Goal: Information Seeking & Learning: Learn about a topic

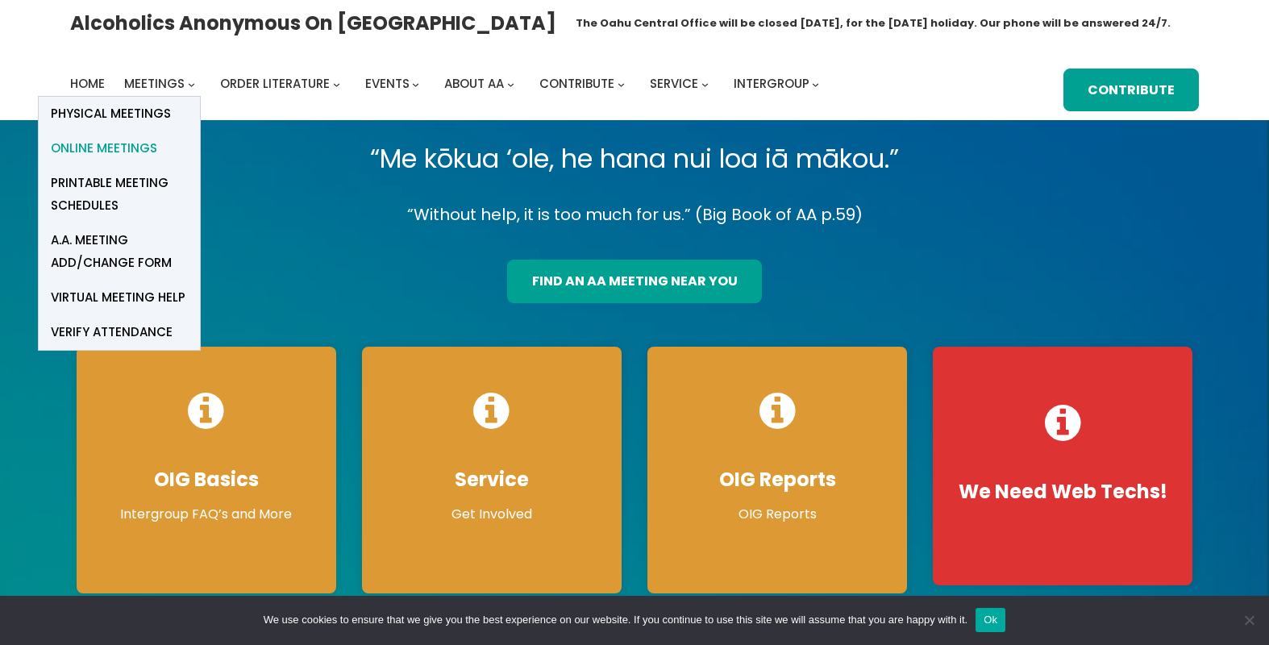
click at [110, 144] on span "Online Meetings" at bounding box center [104, 148] width 106 height 23
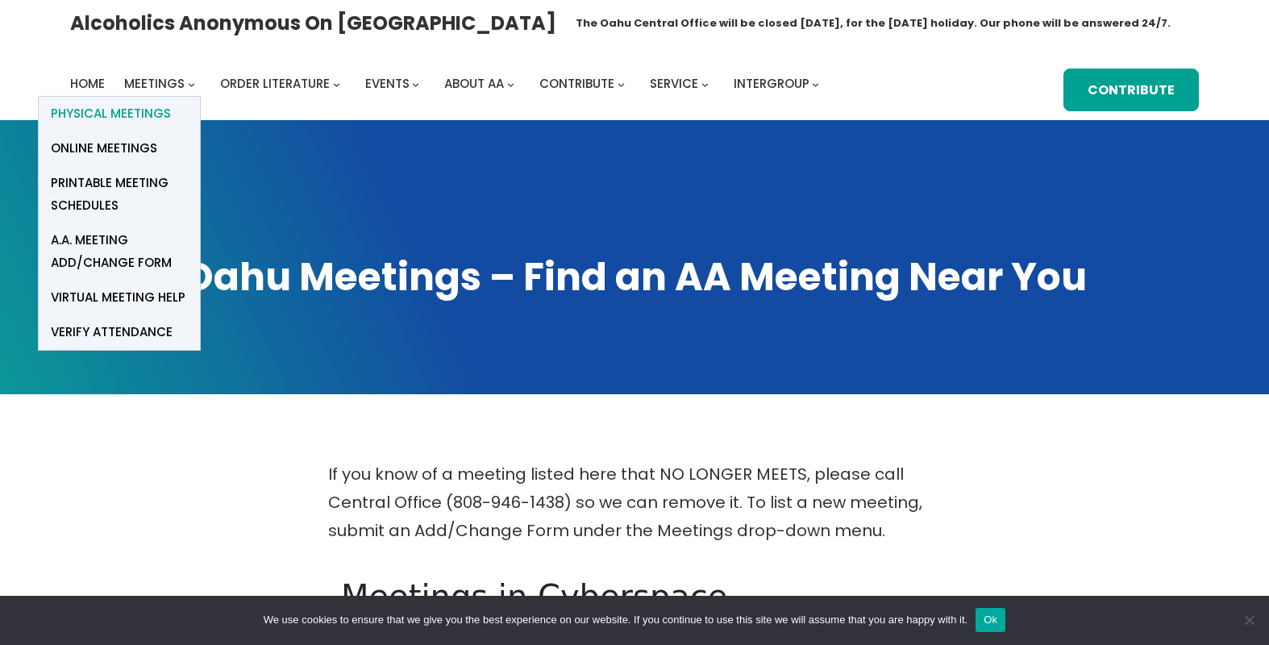
click at [141, 114] on span "Physical Meetings" at bounding box center [111, 113] width 120 height 23
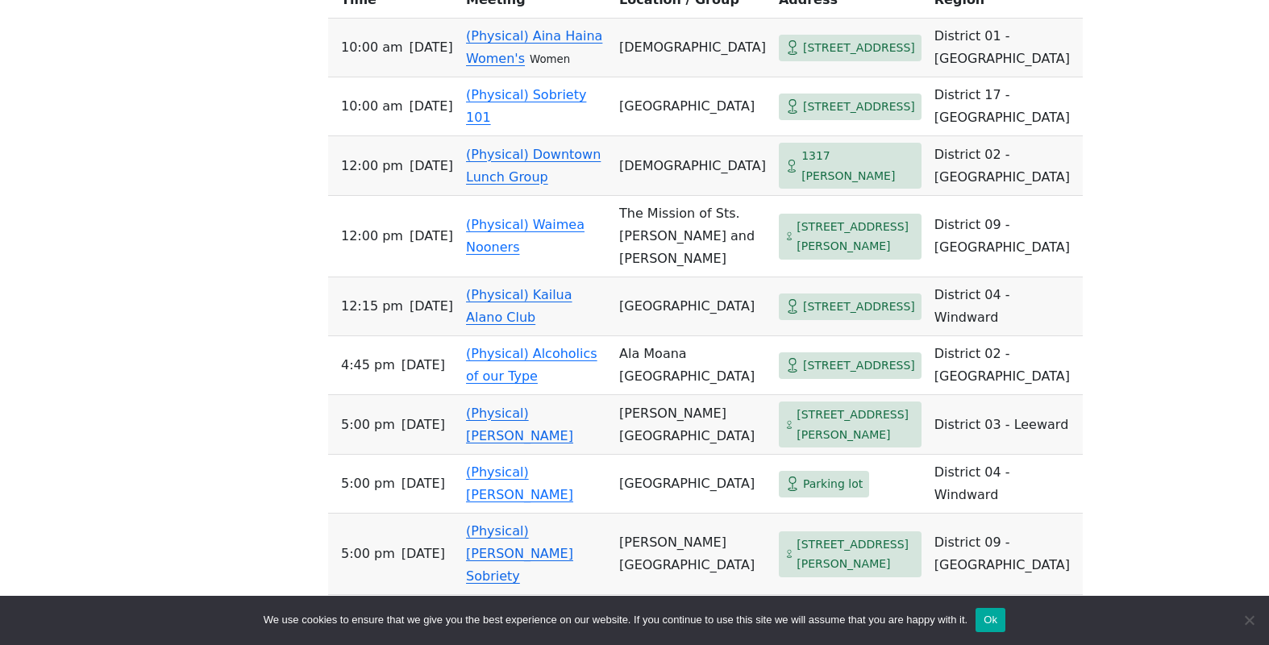
scroll to position [689, 0]
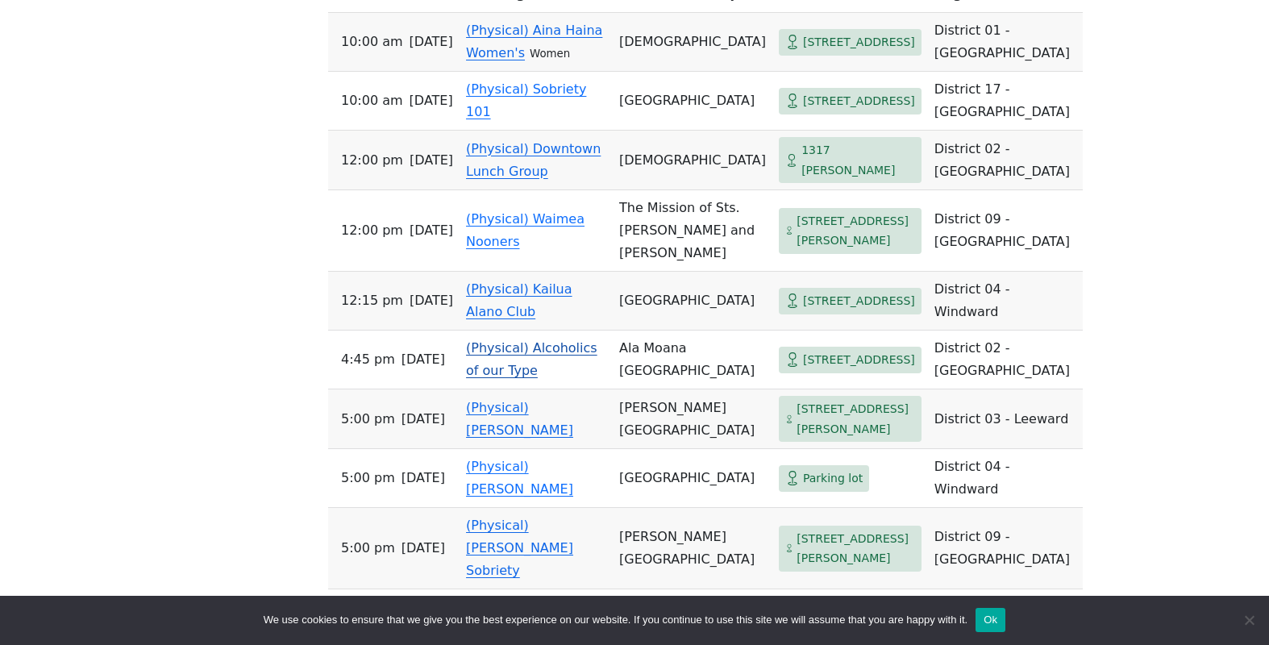
click at [486, 378] on link "(Physical) Alcoholics of our Type" at bounding box center [531, 359] width 131 height 38
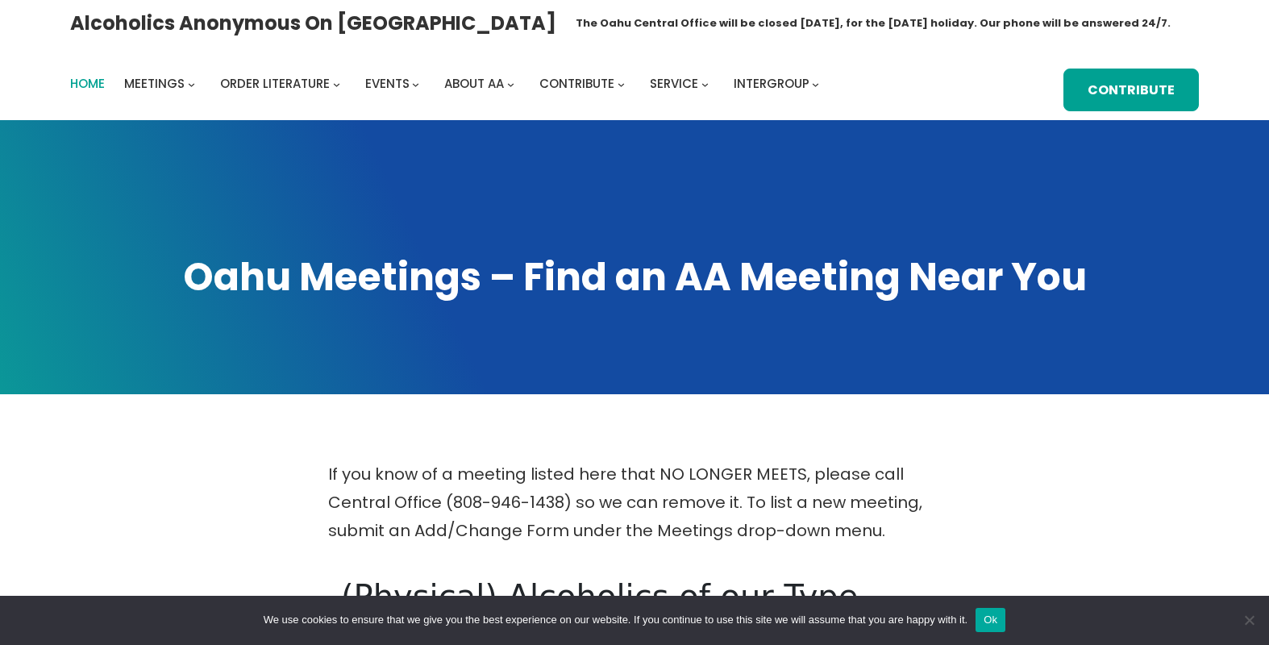
click at [100, 81] on span "Home" at bounding box center [87, 83] width 35 height 17
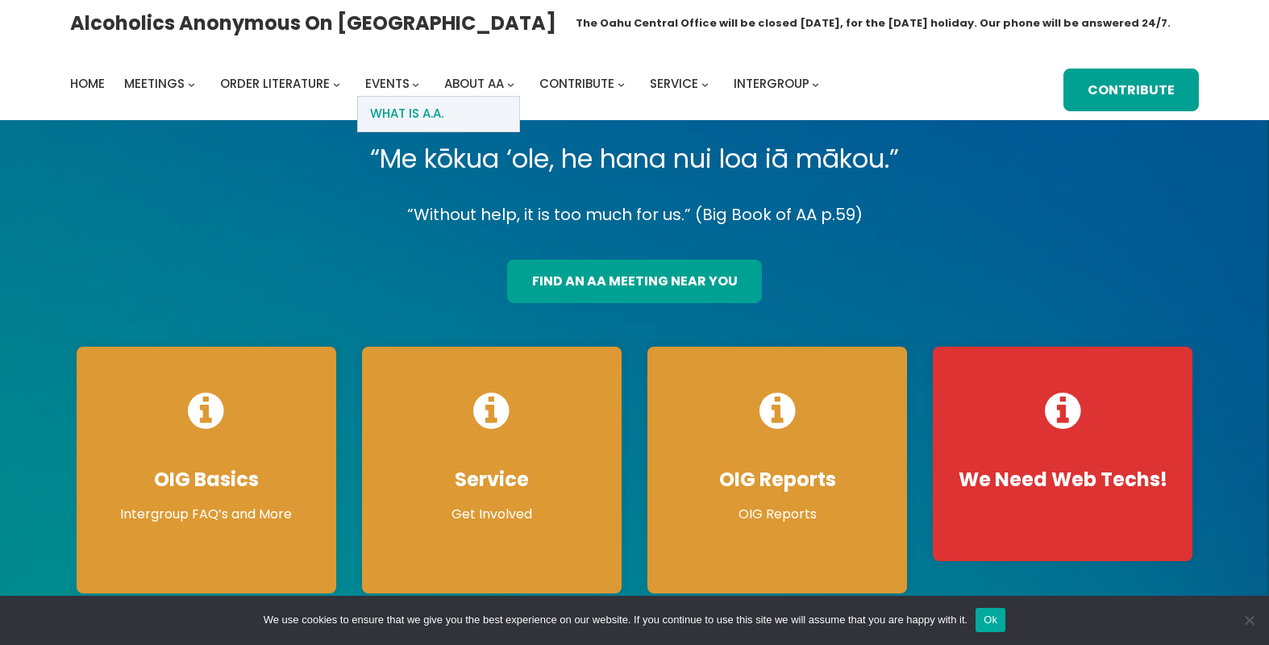
click at [435, 113] on span "What Is A.A." at bounding box center [406, 113] width 73 height 23
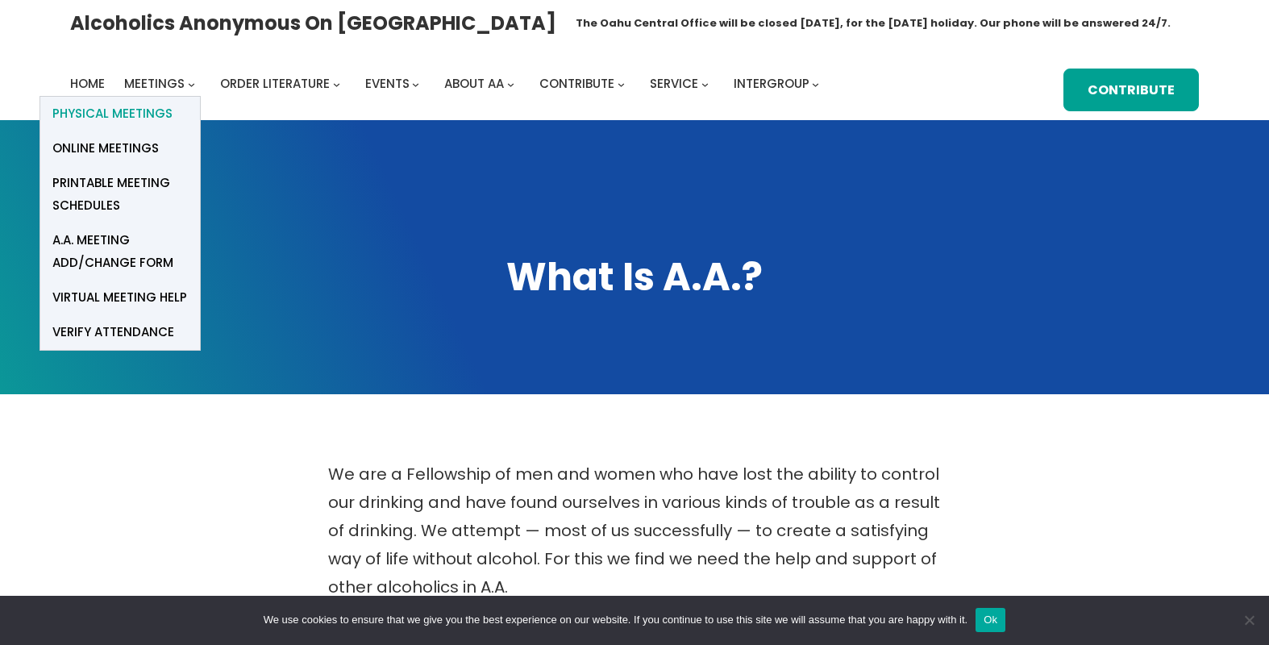
click at [149, 110] on span "Physical Meetings" at bounding box center [112, 113] width 120 height 23
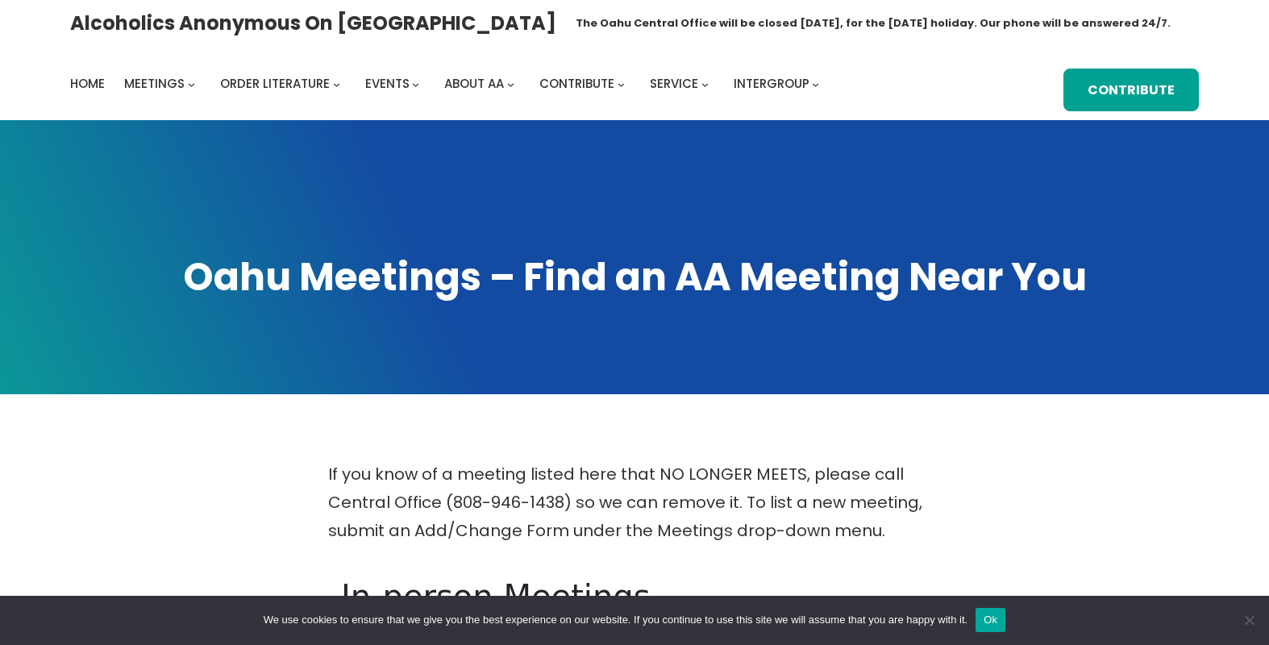
scroll to position [214, 0]
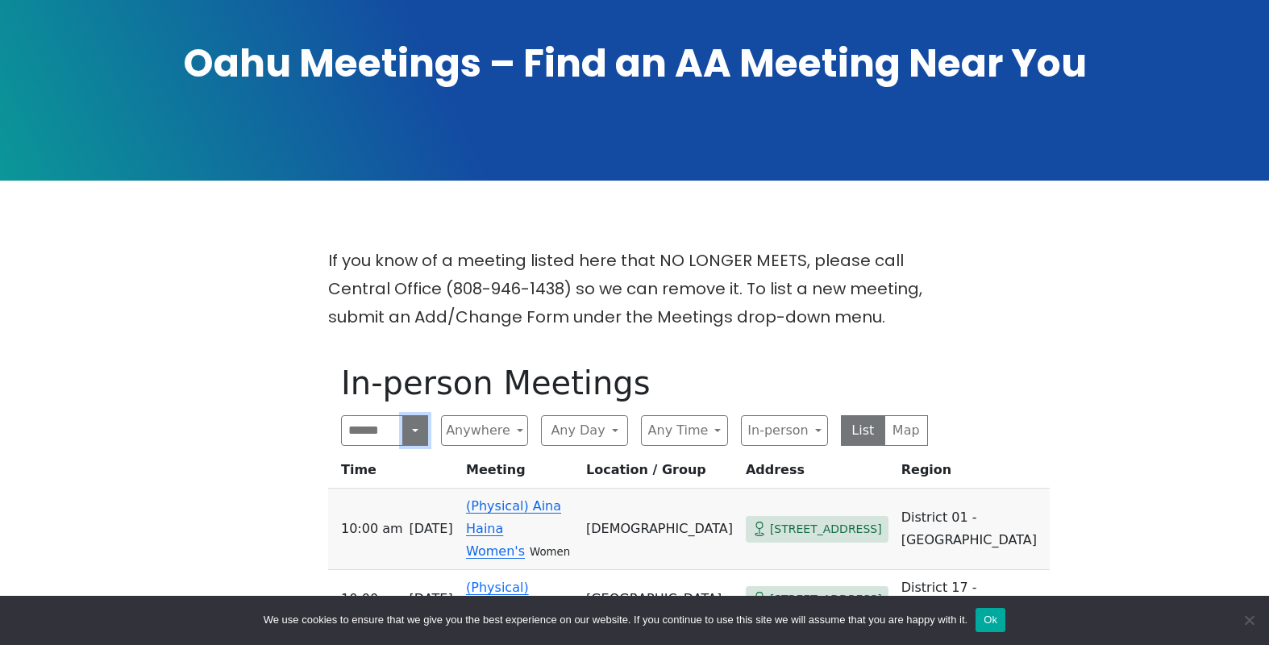
click at [415, 440] on button "Search" at bounding box center [415, 430] width 26 height 31
click at [414, 441] on button "Search" at bounding box center [415, 430] width 26 height 31
click at [485, 437] on button "Anywhere" at bounding box center [484, 430] width 87 height 31
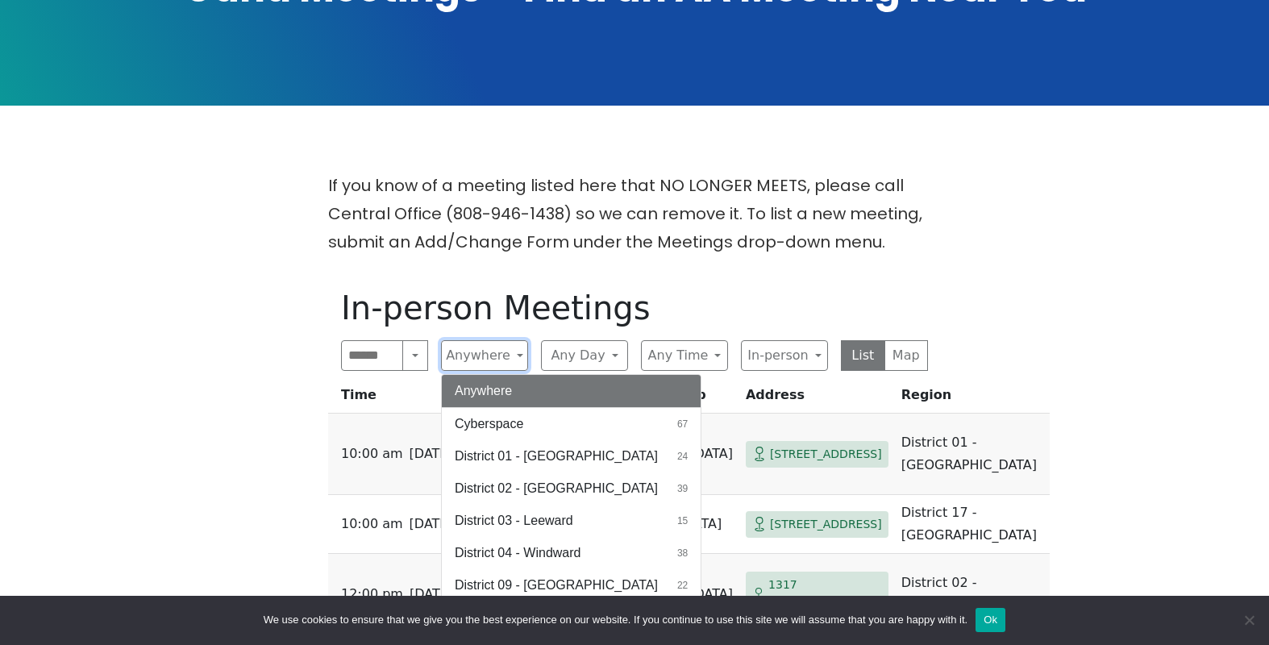
scroll to position [340, 0]
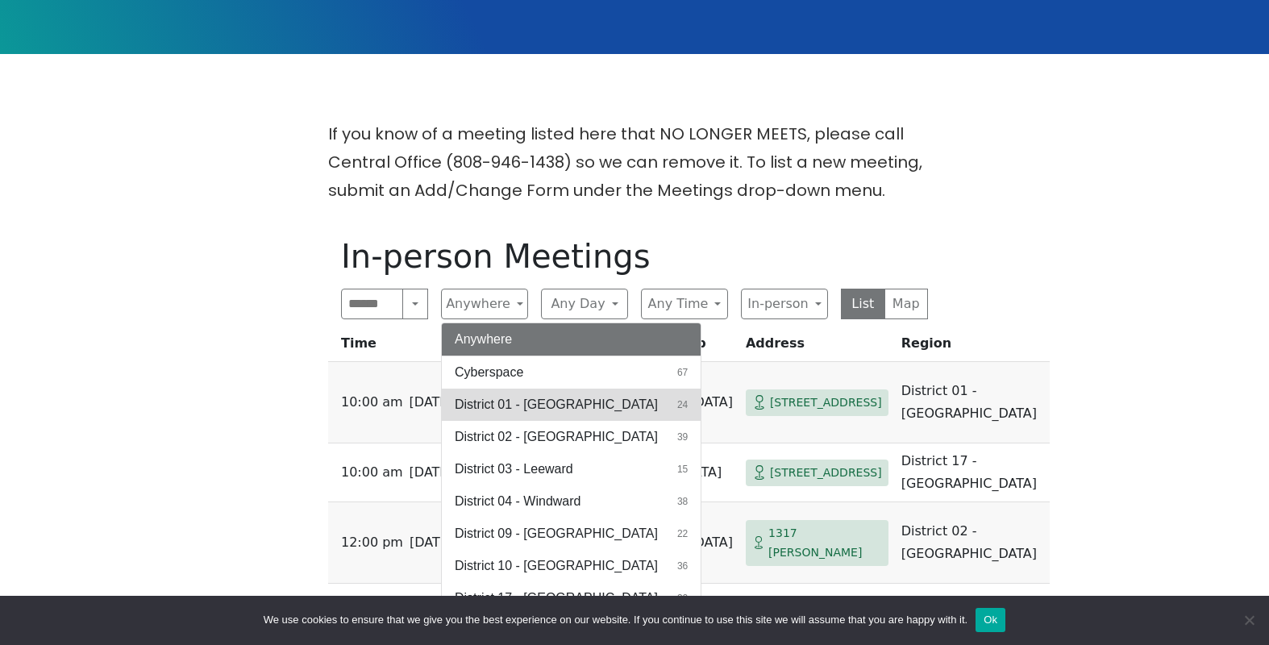
click at [615, 407] on button "District 01 - Diamond Head 24" at bounding box center [571, 405] width 259 height 32
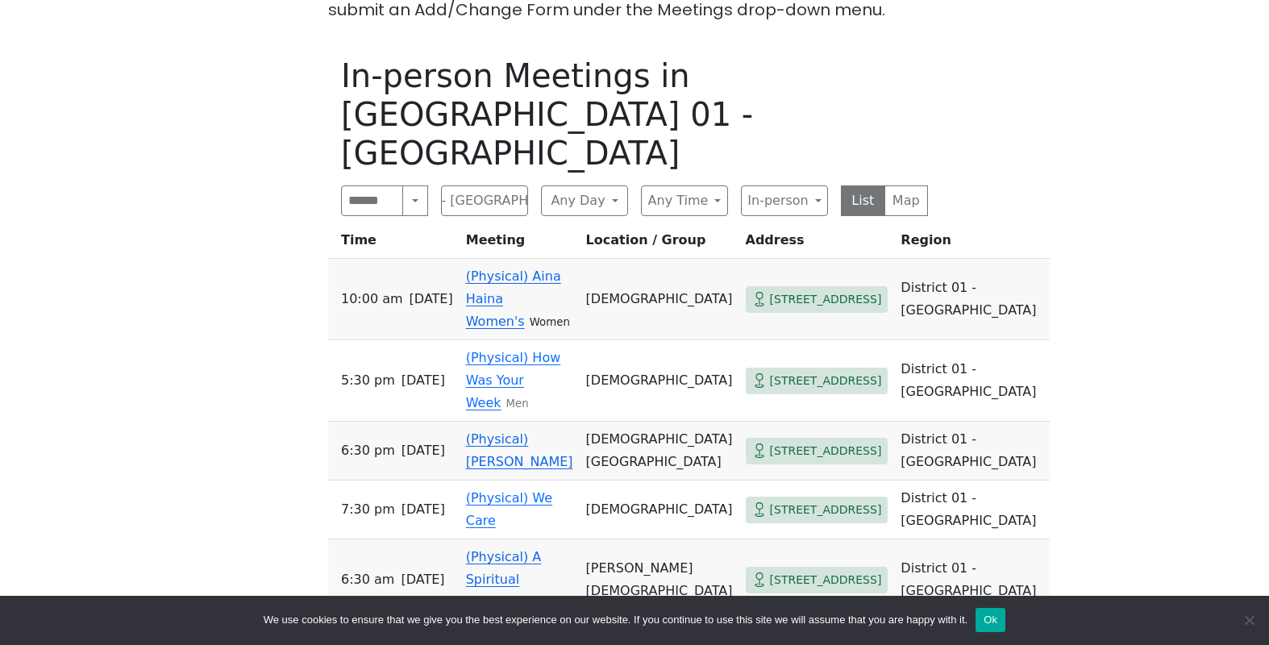
scroll to position [422, 0]
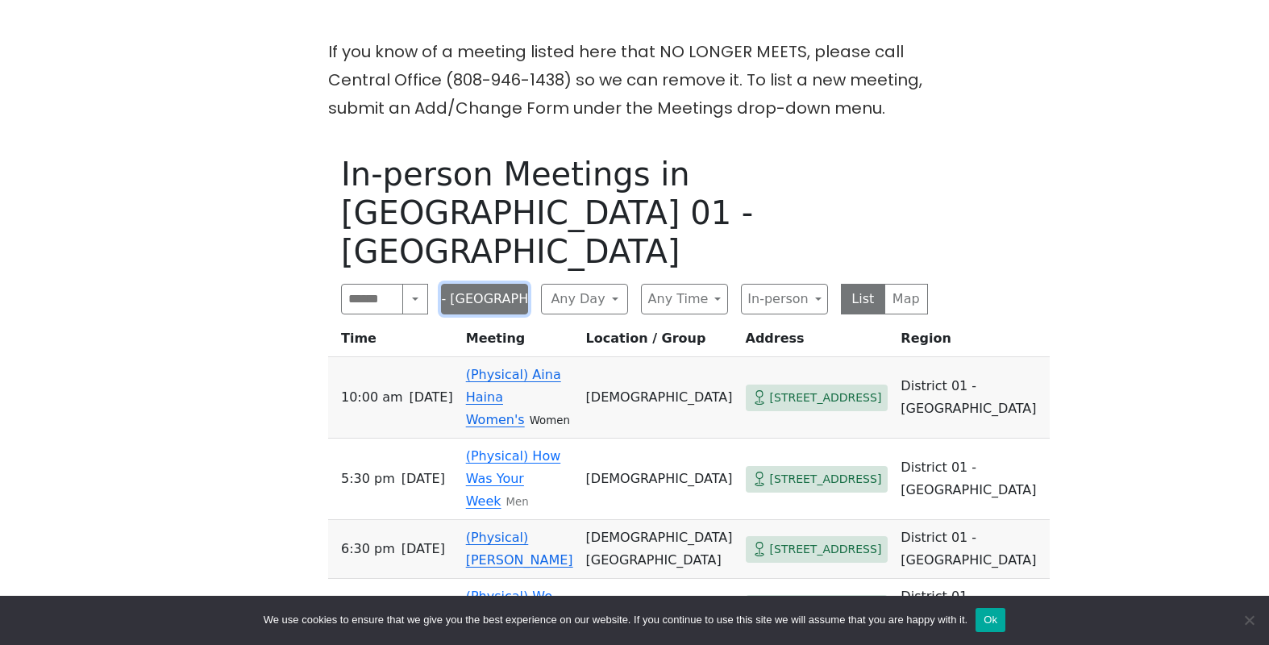
click at [507, 284] on button "District 01 - [GEOGRAPHIC_DATA]" at bounding box center [484, 299] width 87 height 31
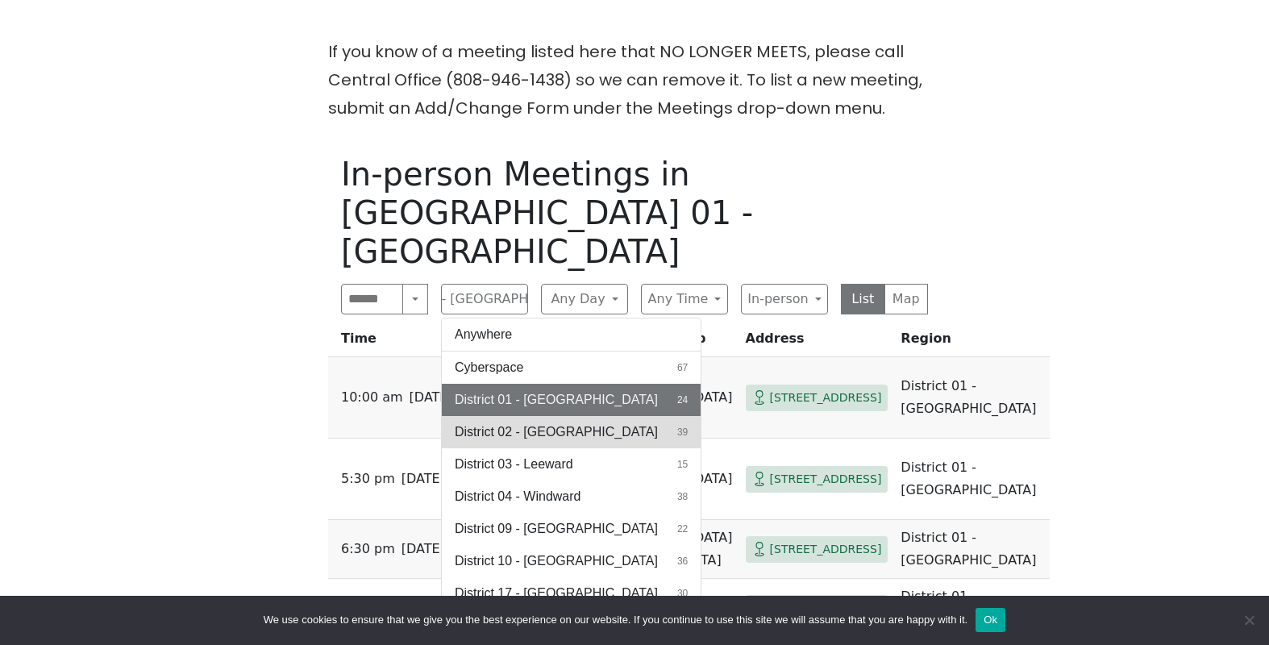
click at [531, 422] on span "District 02 - [GEOGRAPHIC_DATA]" at bounding box center [556, 431] width 203 height 19
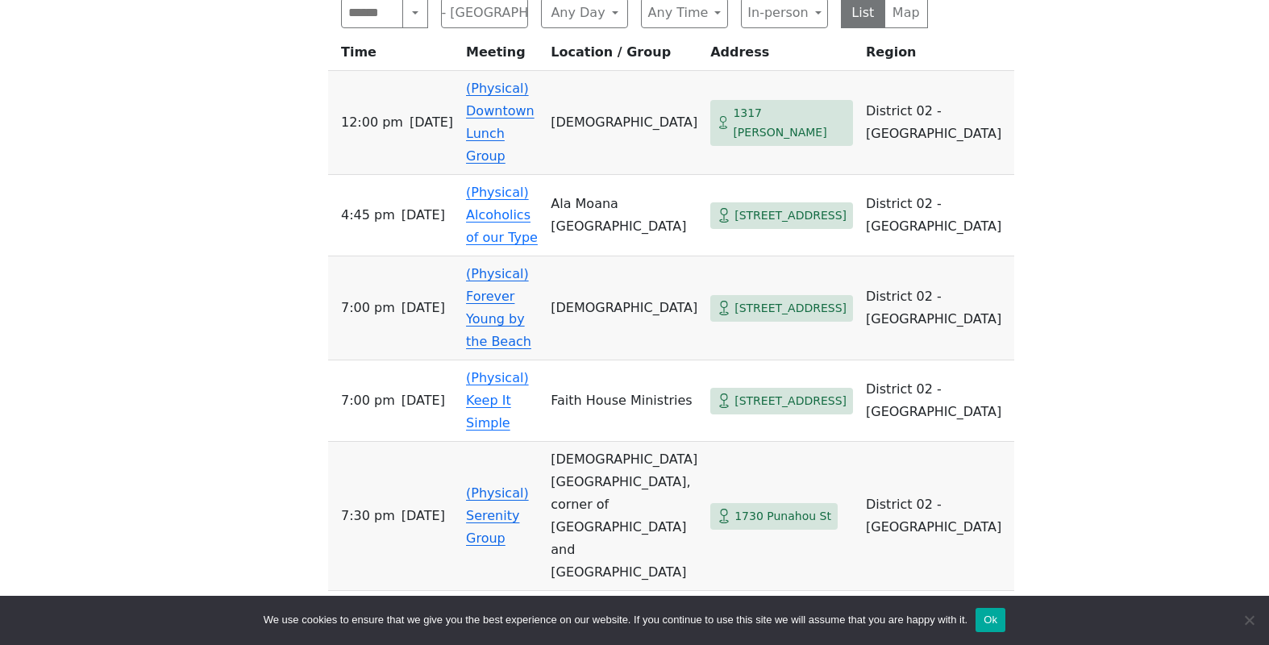
scroll to position [494, 0]
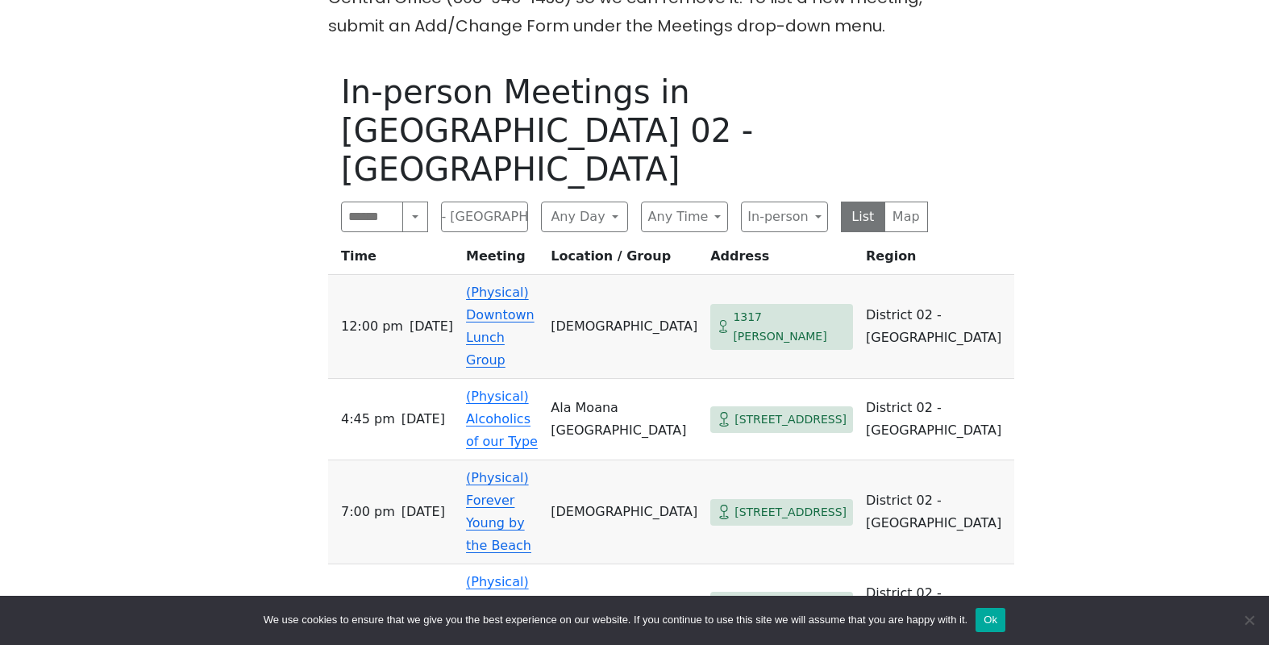
click at [528, 470] on link "(Physical) Forever Young by the Beach" at bounding box center [498, 511] width 65 height 83
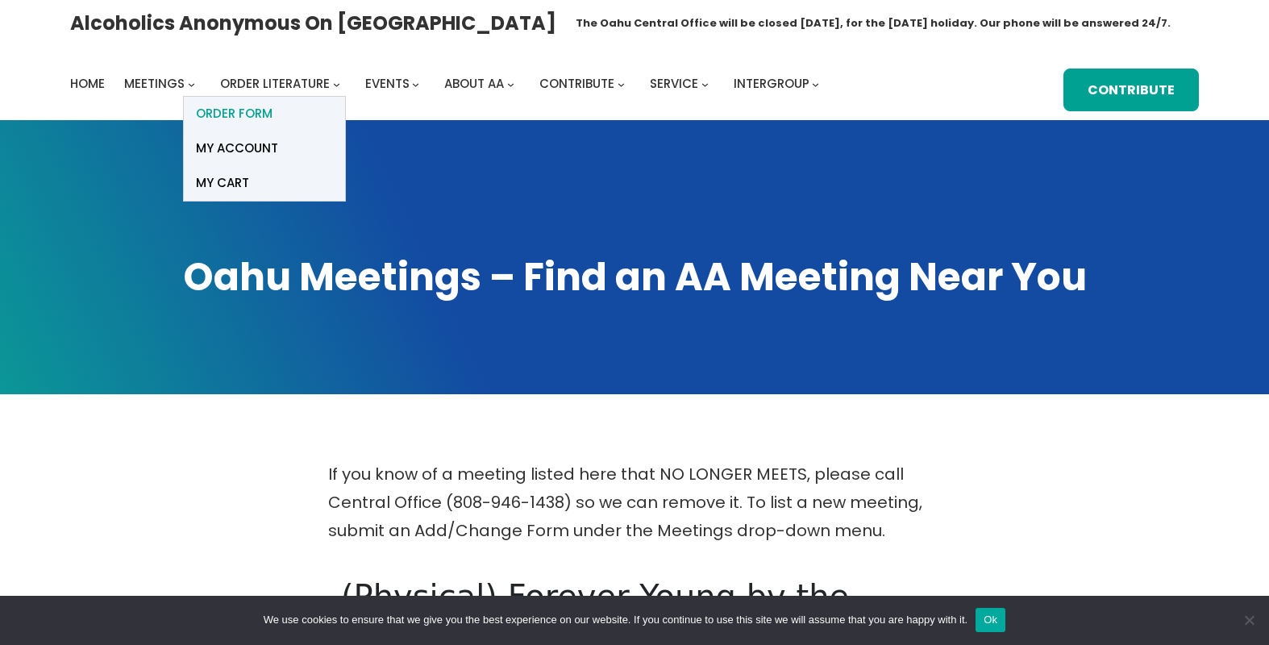
click at [245, 106] on span "ORDER FORM" at bounding box center [234, 113] width 77 height 23
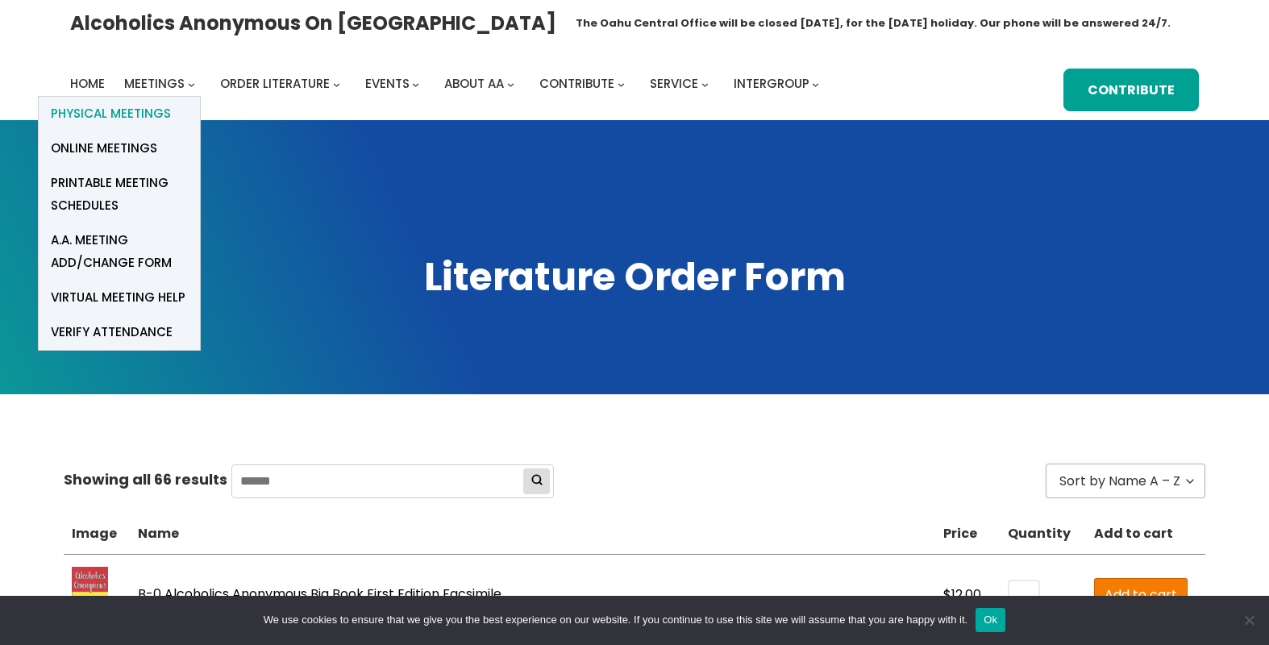
click at [141, 119] on span "Physical Meetings" at bounding box center [111, 113] width 120 height 23
